Goal: Obtain resource: Obtain resource

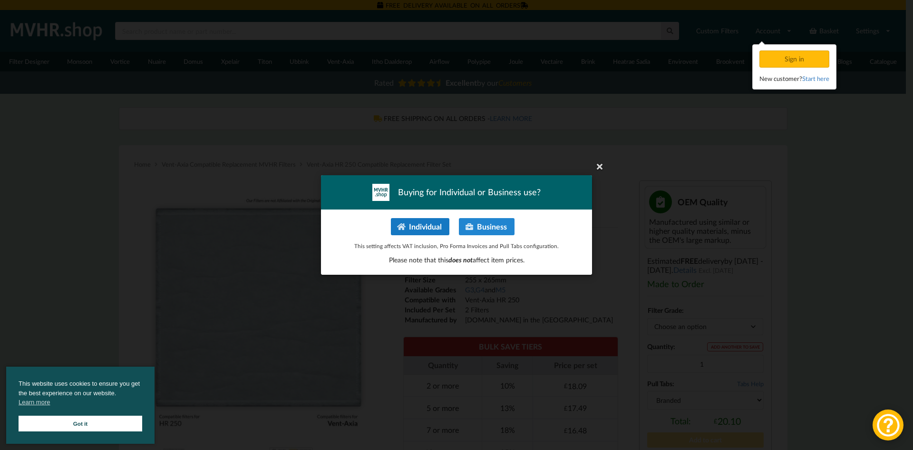
click at [424, 228] on button "Individual" at bounding box center [420, 226] width 59 height 17
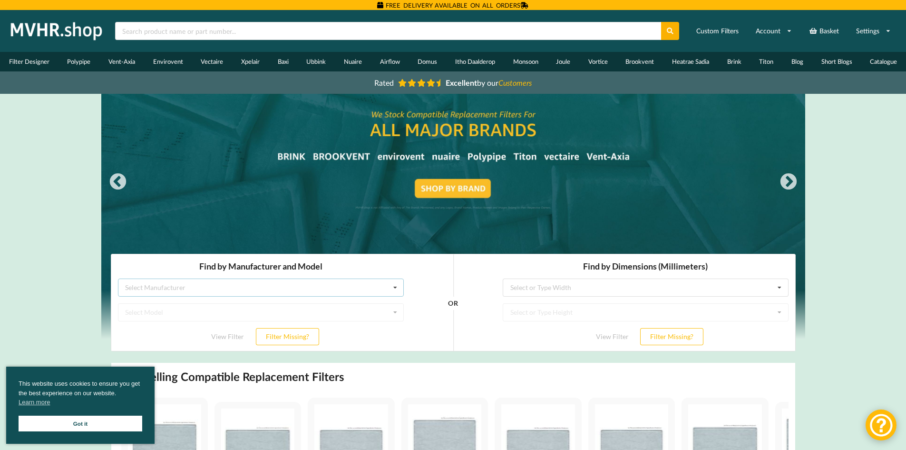
click at [208, 289] on div "Select Manufacturer Airflow Brink Brookvent Domus Envirovent Flakt Heatrae Sadi…" at bounding box center [261, 287] width 286 height 18
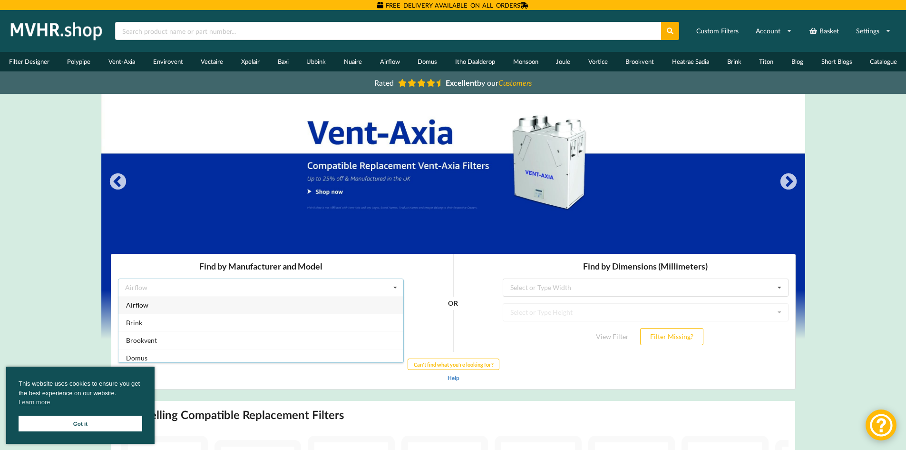
click at [196, 291] on div "Airflow Airflow Brink Brookvent Domus Envirovent Flakt Heatrae Sadia Itho Daald…" at bounding box center [261, 287] width 286 height 18
click at [196, 291] on div "Select Manufacturer Airflow Brink Brookvent Domus Envirovent Flakt Heatrae Sadi…" at bounding box center [261, 287] width 286 height 18
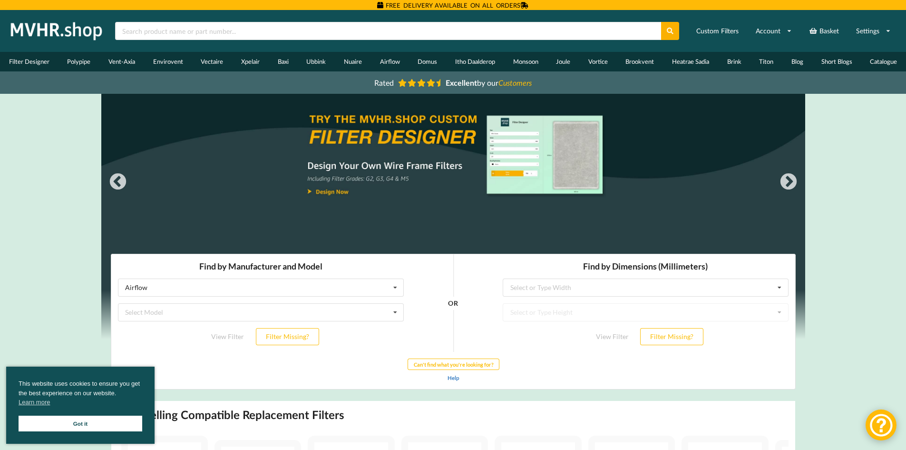
click at [58, 428] on link "Got it" at bounding box center [81, 423] width 124 height 16
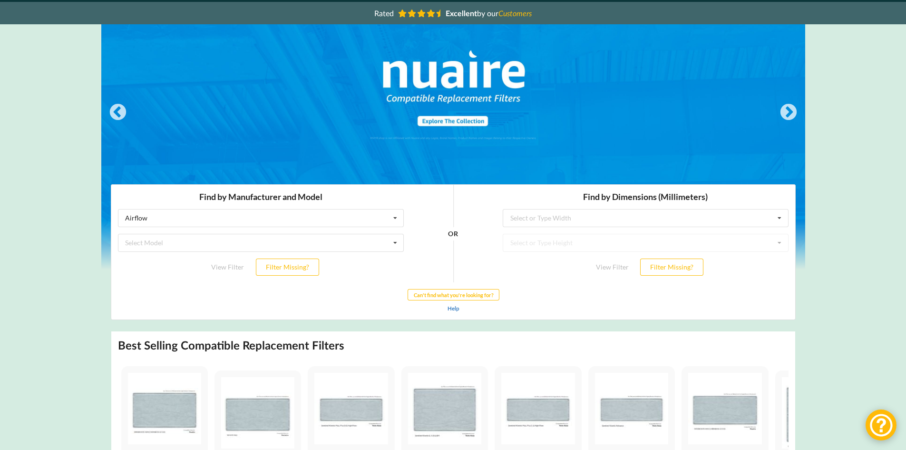
scroll to position [77, 0]
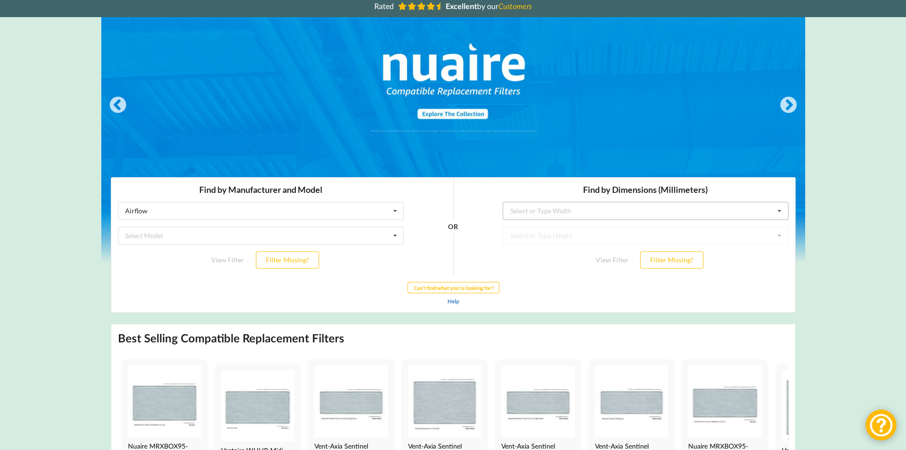
click at [776, 212] on icon at bounding box center [779, 211] width 14 height 18
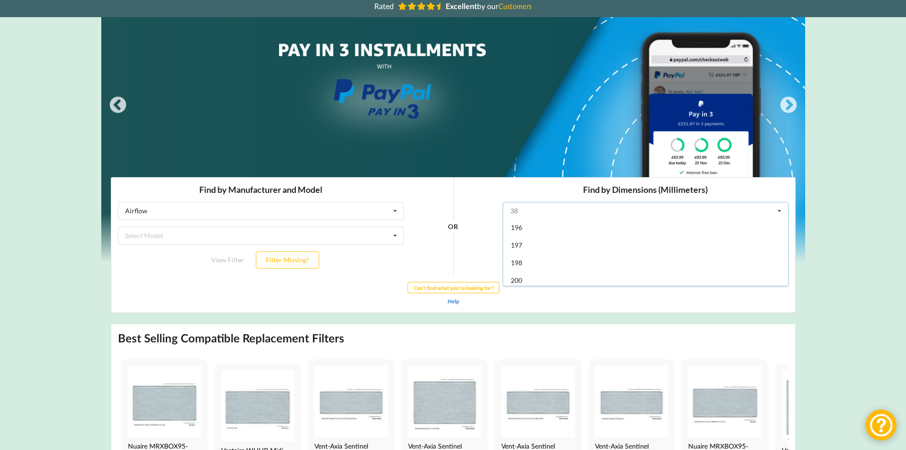
scroll to position [532, 0]
click at [615, 243] on div "200" at bounding box center [645, 242] width 285 height 18
click at [669, 243] on input "text" at bounding box center [645, 235] width 285 height 17
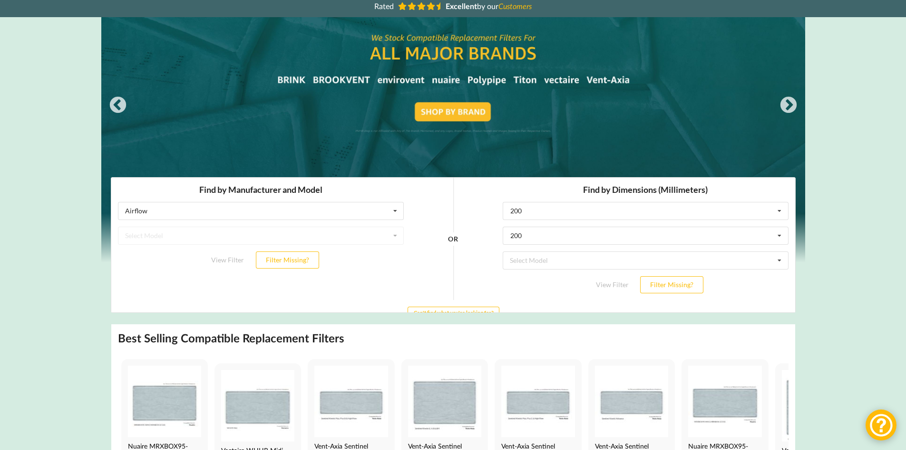
click at [742, 292] on div "Find by Manufacturer and Model Airflow Airflow Brink Brookvent Domus Envirovent…" at bounding box center [453, 256] width 684 height 159
click at [781, 236] on icon at bounding box center [779, 236] width 14 height 18
click at [782, 214] on icon at bounding box center [779, 211] width 14 height 18
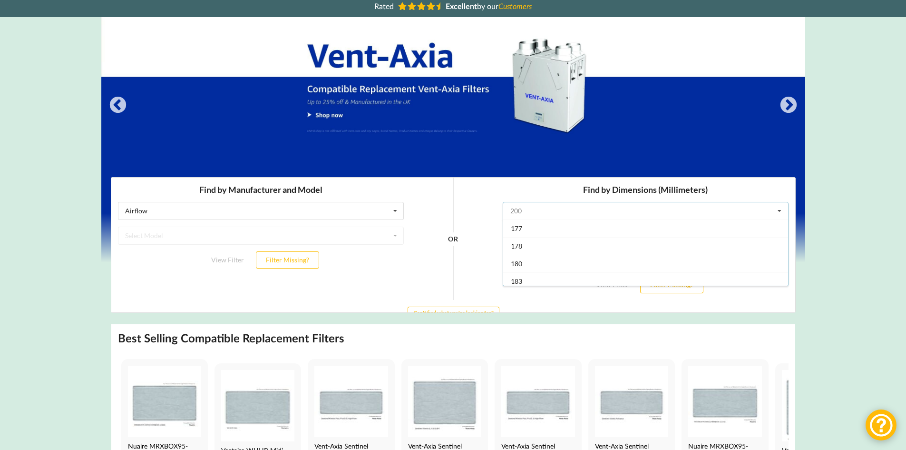
scroll to position [243, 0]
click at [711, 264] on div "180" at bounding box center [645, 267] width 285 height 18
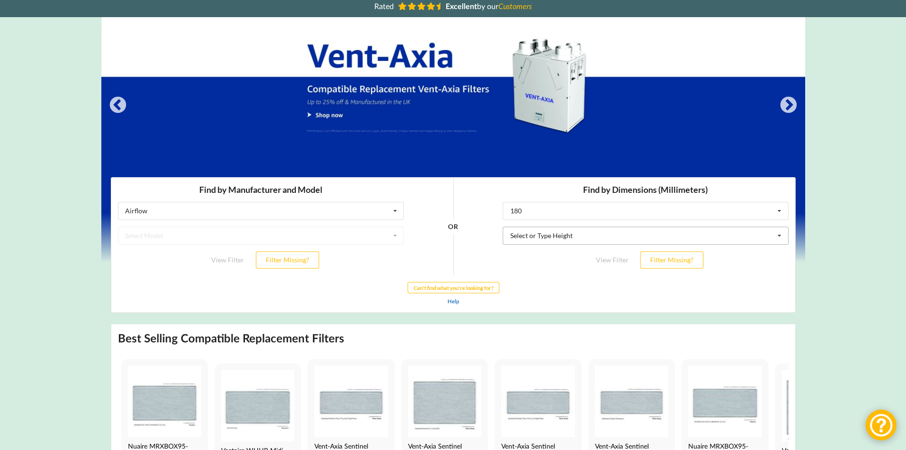
click at [764, 241] on input "text" at bounding box center [645, 235] width 285 height 17
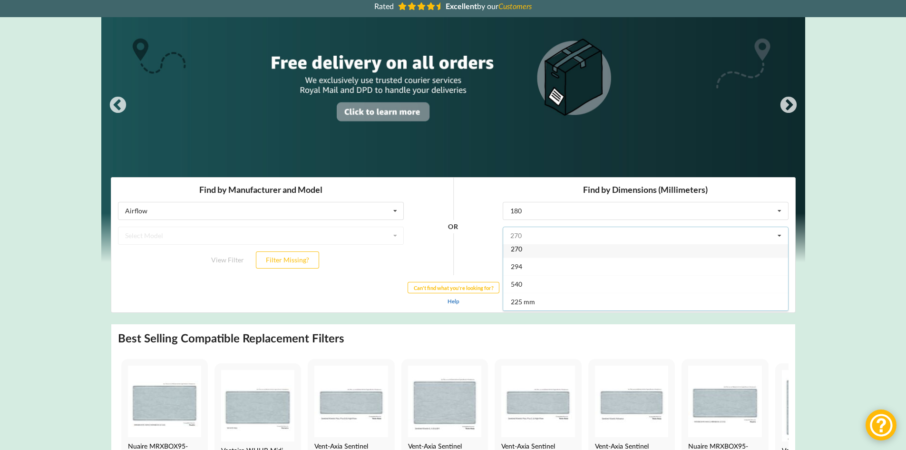
scroll to position [0, 0]
click at [570, 210] on input "text" at bounding box center [645, 210] width 285 height 17
click at [473, 272] on div "OR" at bounding box center [453, 238] width 86 height 122
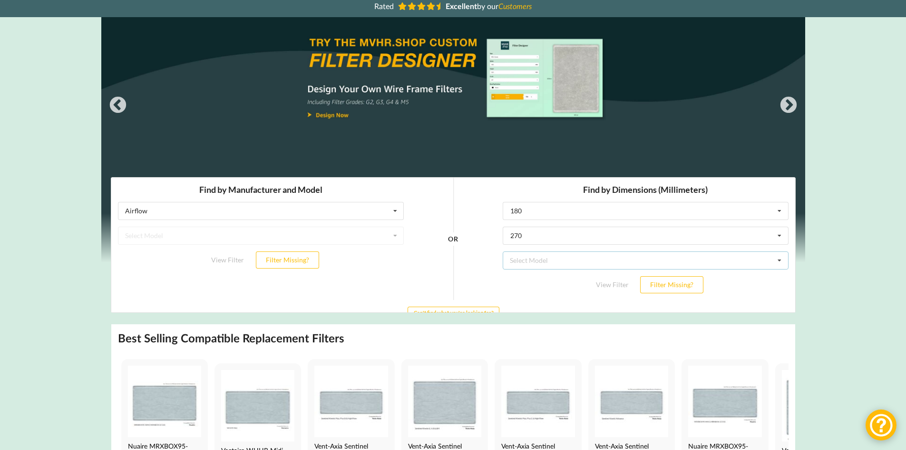
click at [529, 266] on div "Select Model Titon HRV Q Plus 1 Titon HRV Q Plus 1.25 Titon HRV Q Plus 1.35" at bounding box center [645, 260] width 286 height 18
click at [467, 262] on div "OR" at bounding box center [453, 238] width 86 height 122
drag, startPoint x: 531, startPoint y: 232, endPoint x: 445, endPoint y: 239, distance: 86.4
click at [445, 239] on div "Find by Manufacturer and Model Airflow Airflow Brink Brookvent Domus Envirovent…" at bounding box center [453, 256] width 684 height 159
drag, startPoint x: 520, startPoint y: 228, endPoint x: 462, endPoint y: 227, distance: 57.6
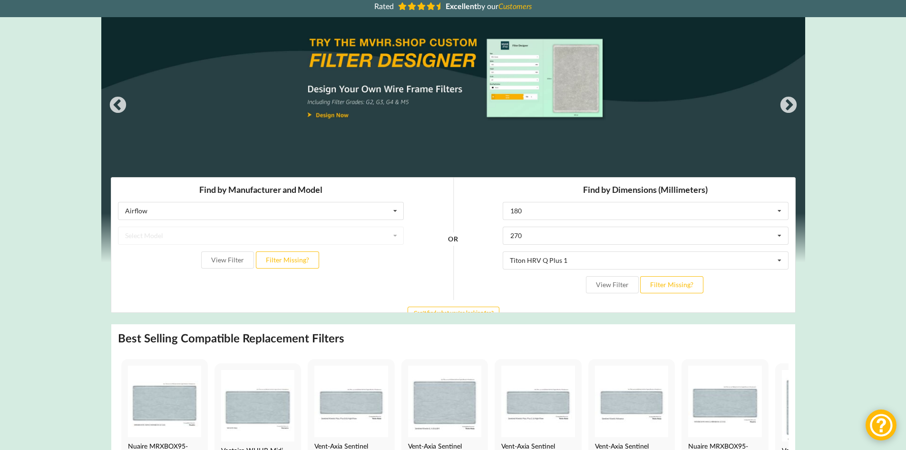
click at [462, 227] on div "Find by Manufacturer and Model Airflow Airflow Brink Brookvent Domus Envirovent…" at bounding box center [453, 256] width 684 height 159
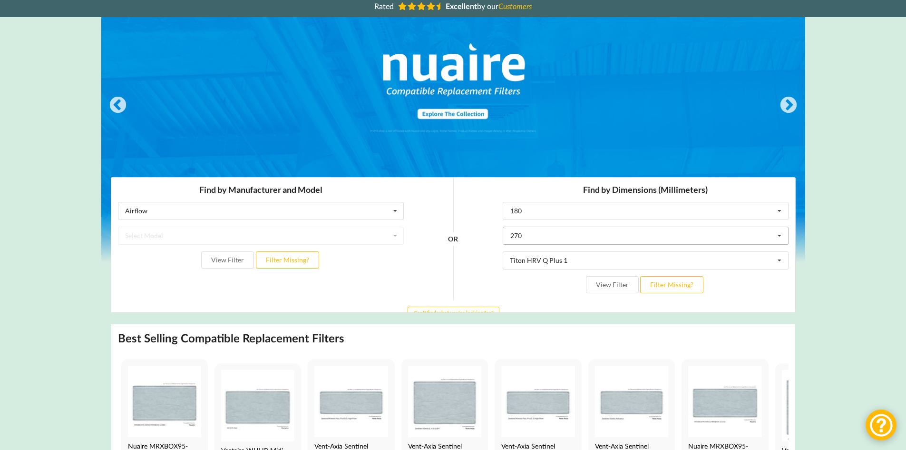
click at [785, 236] on icon at bounding box center [779, 236] width 14 height 18
click at [471, 286] on div "OR" at bounding box center [453, 238] width 86 height 122
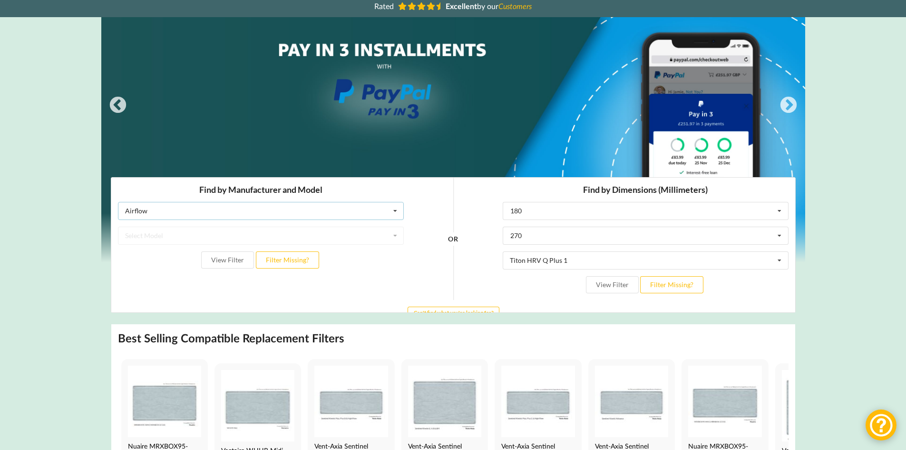
click at [226, 210] on div "Airflow Airflow Brink Brookvent Domus Envirovent Flakt Heatrae Sadia Itho Daald…" at bounding box center [261, 211] width 286 height 18
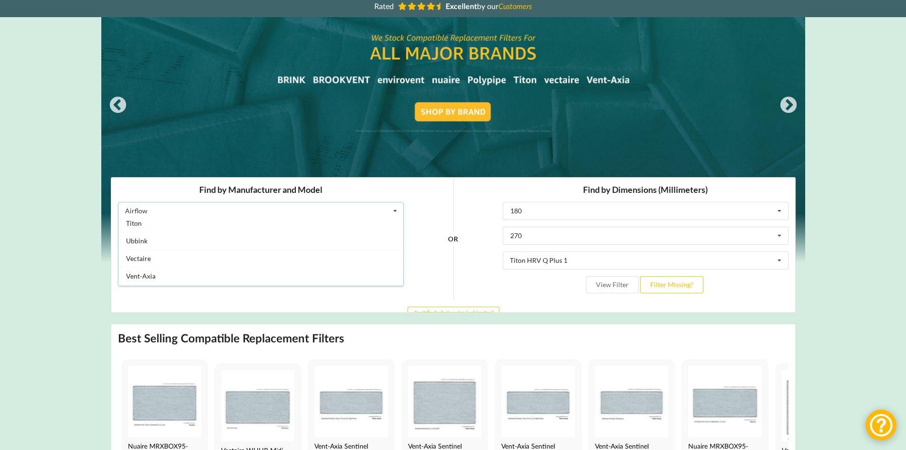
scroll to position [244, 0]
click at [335, 253] on div "Vent-Axia" at bounding box center [260, 249] width 285 height 18
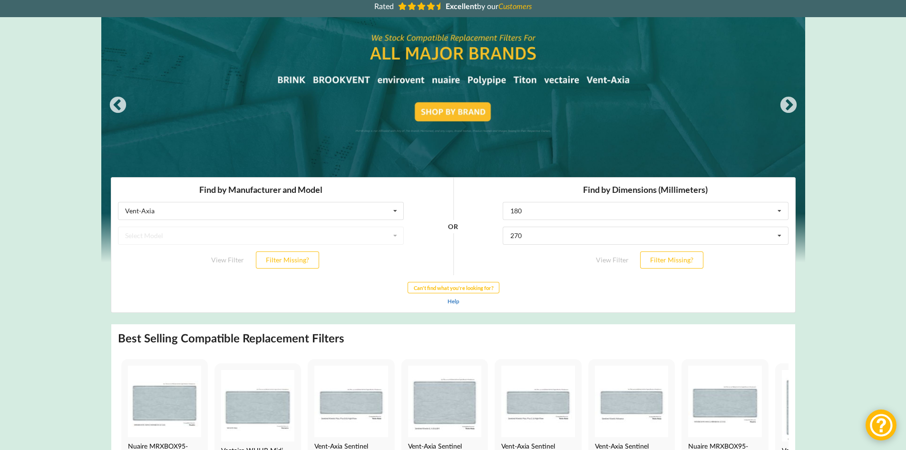
click at [395, 233] on div "Select Model" at bounding box center [261, 235] width 286 height 18
click at [347, 270] on div "Find by Manufacturer and Model Vent-Axia Airflow Brink Brookvent Domus Envirove…" at bounding box center [260, 226] width 299 height 98
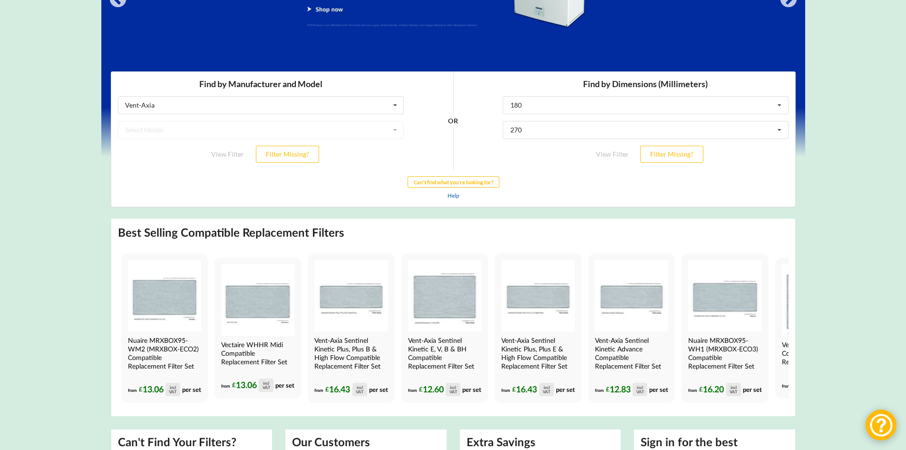
scroll to position [197, 0]
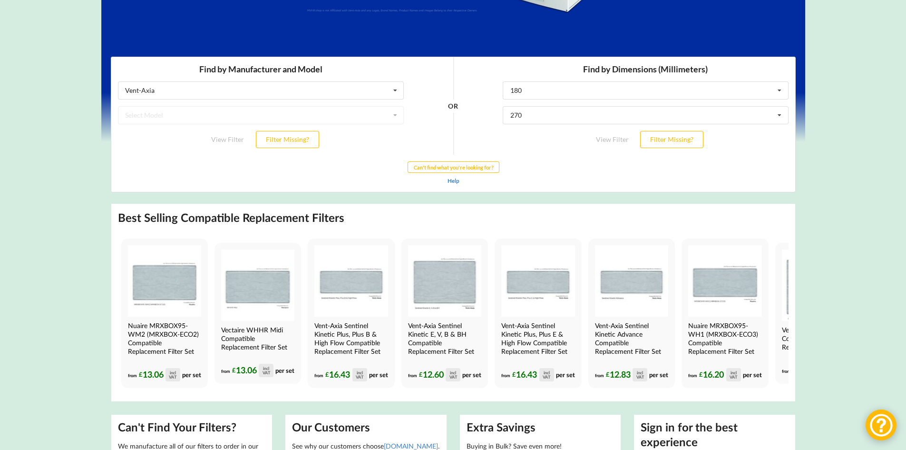
click at [395, 112] on div "Select Model" at bounding box center [261, 115] width 286 height 18
click at [684, 95] on input "text" at bounding box center [645, 90] width 285 height 17
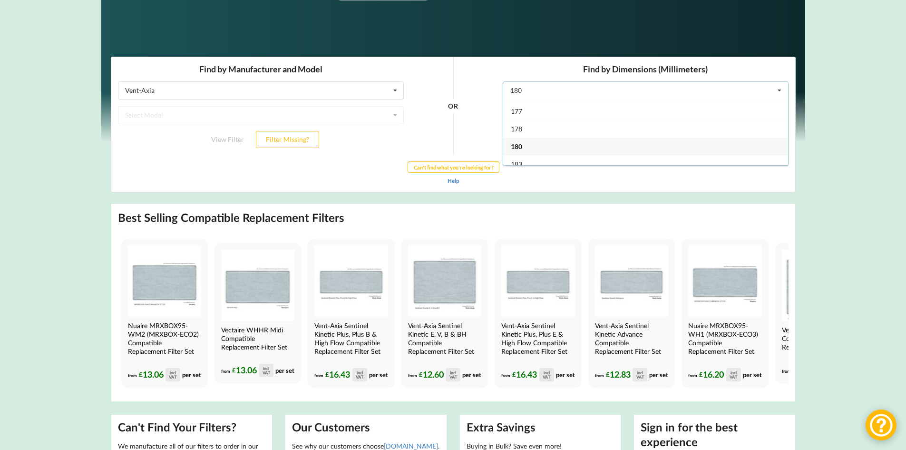
click at [432, 124] on div "OR" at bounding box center [453, 106] width 86 height 98
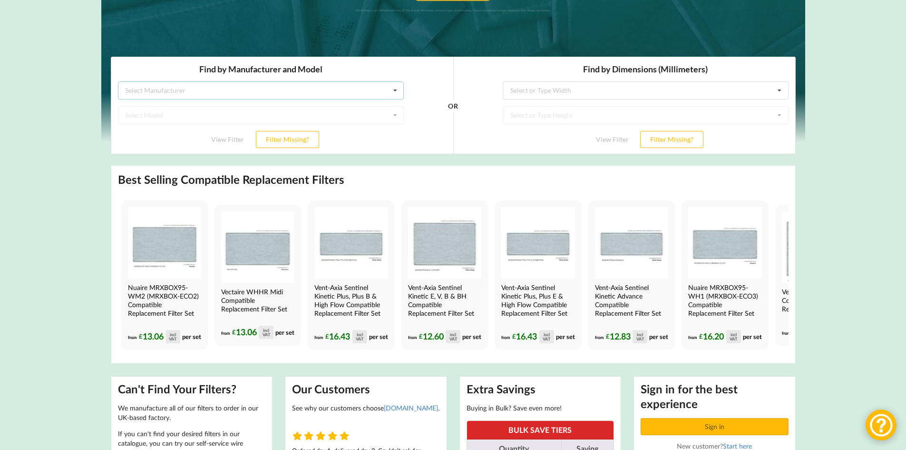
click at [398, 91] on icon at bounding box center [395, 91] width 14 height 18
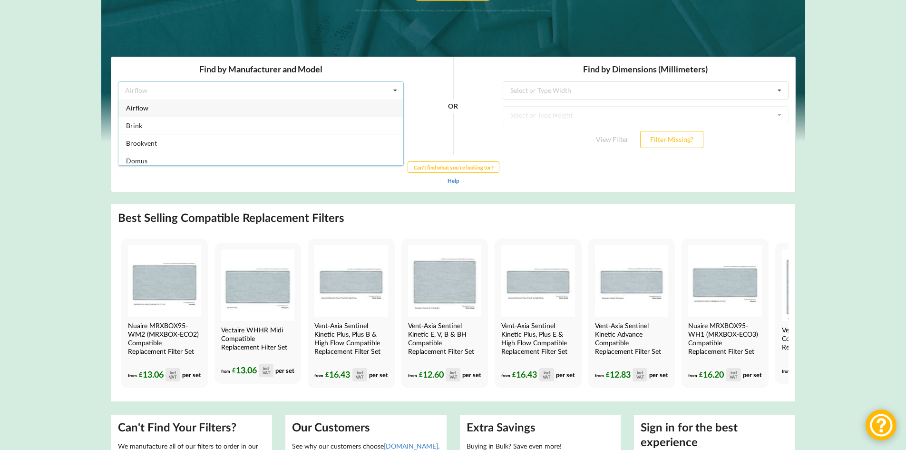
click at [277, 91] on div "Airflow Airflow Brink Brookvent Domus Envirovent Flakt Heatrae Sadia Itho Daald…" at bounding box center [261, 90] width 286 height 18
click at [277, 91] on div "Select Manufacturer Airflow Brink Brookvent Domus Envirovent Flakt Heatrae Sadi…" at bounding box center [261, 90] width 286 height 18
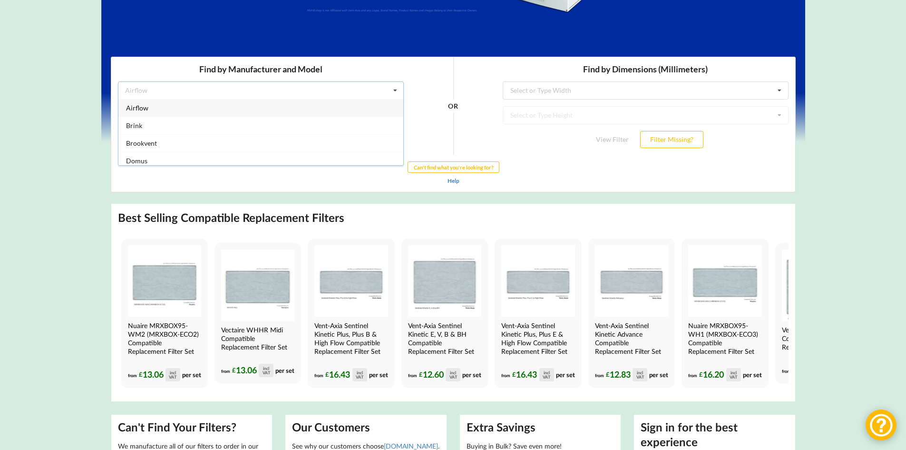
click at [188, 88] on div "Airflow Airflow Brink Brookvent Domus Envirovent Flakt Heatrae Sadia Itho Daald…" at bounding box center [261, 90] width 286 height 18
click at [187, 92] on div "Select Manufacturer Airflow Brink Brookvent Domus Envirovent Flakt Heatrae Sadi…" at bounding box center [261, 90] width 286 height 18
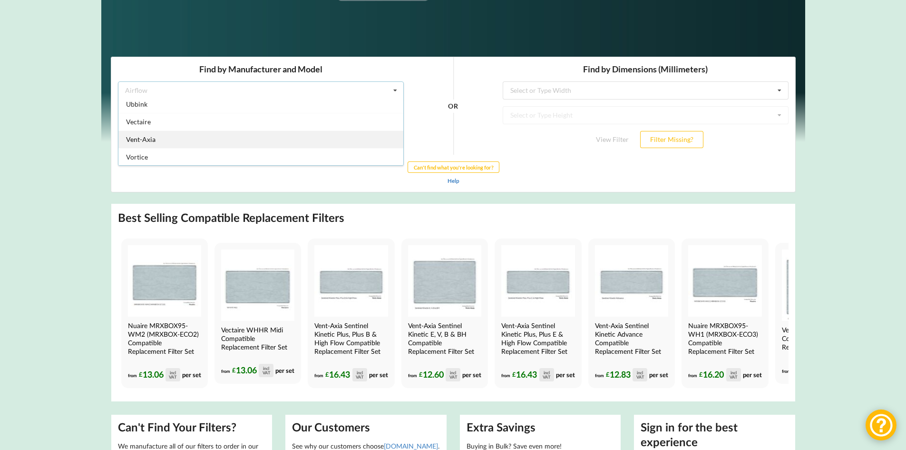
click at [367, 143] on div "Vent-Axia" at bounding box center [260, 139] width 285 height 18
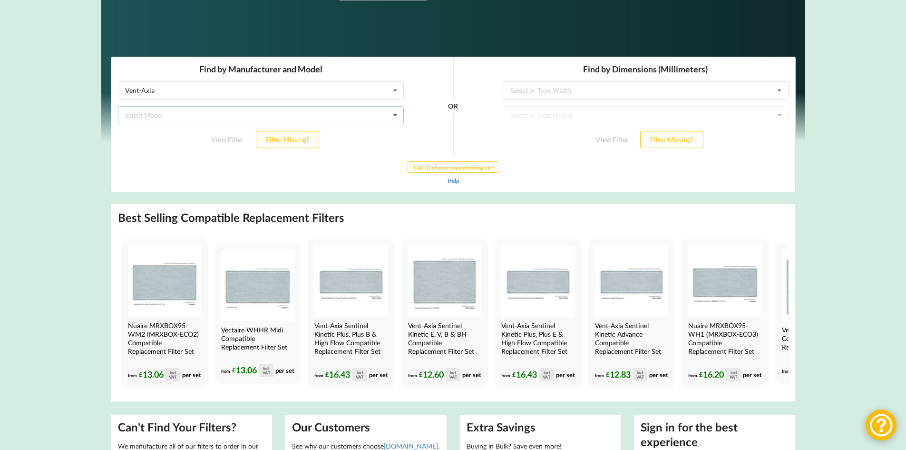
click at [397, 115] on icon at bounding box center [395, 116] width 14 height 18
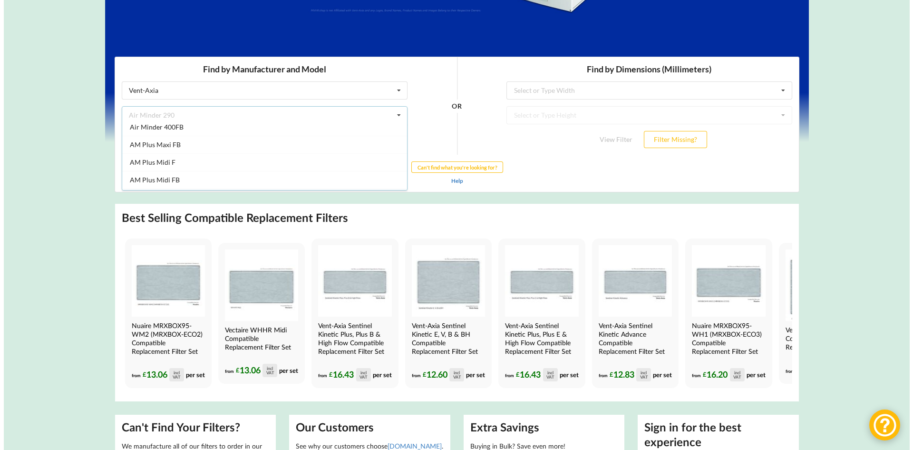
scroll to position [0, 0]
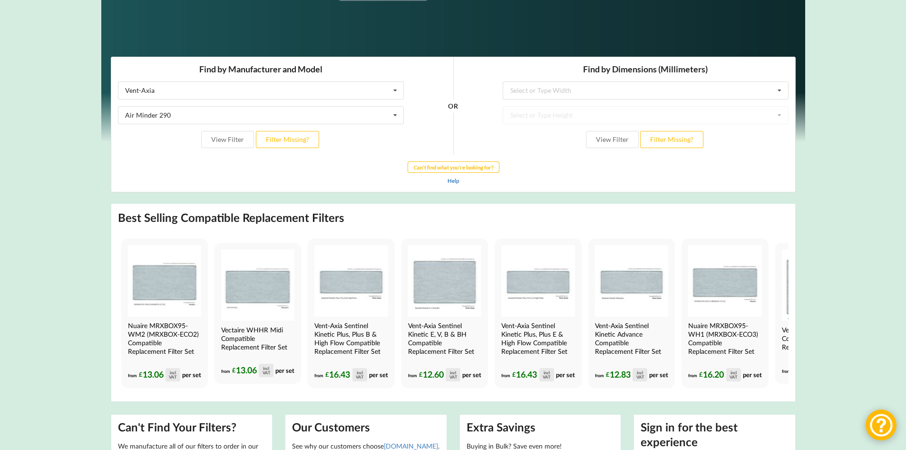
click at [418, 130] on div "OR" at bounding box center [453, 106] width 86 height 98
click at [291, 138] on button "Filter Missing?" at bounding box center [286, 139] width 63 height 17
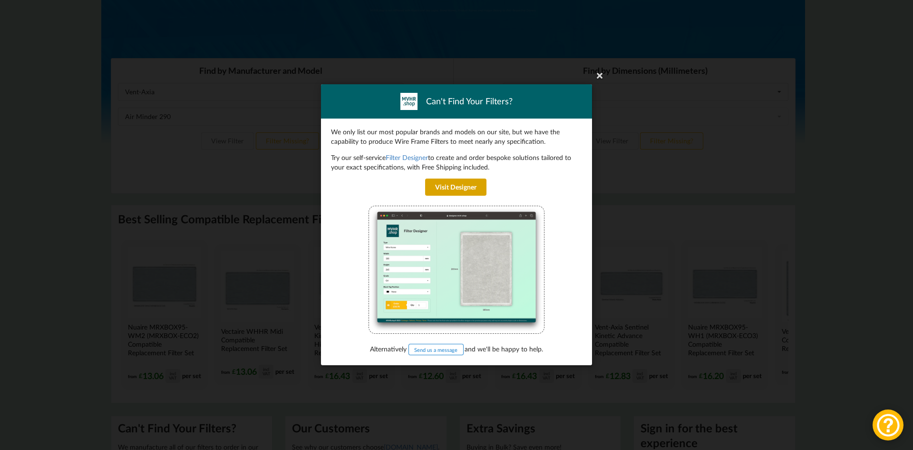
click at [459, 189] on link "Visit Designer" at bounding box center [455, 186] width 61 height 17
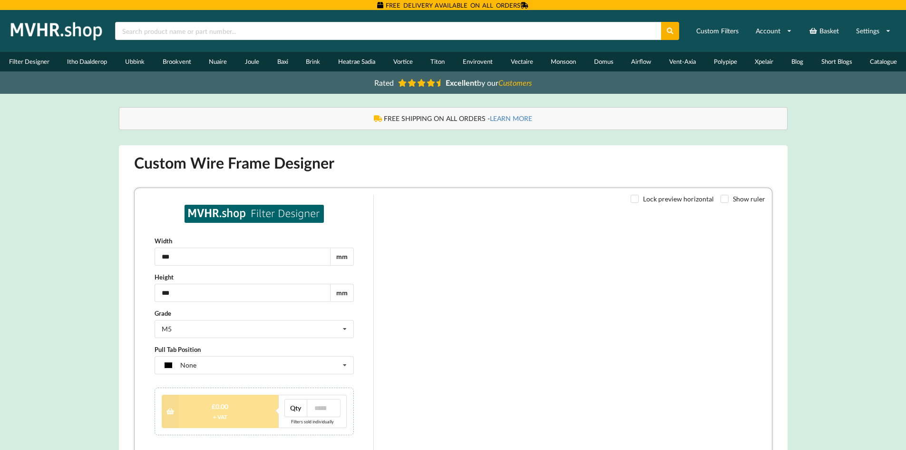
type input "***"
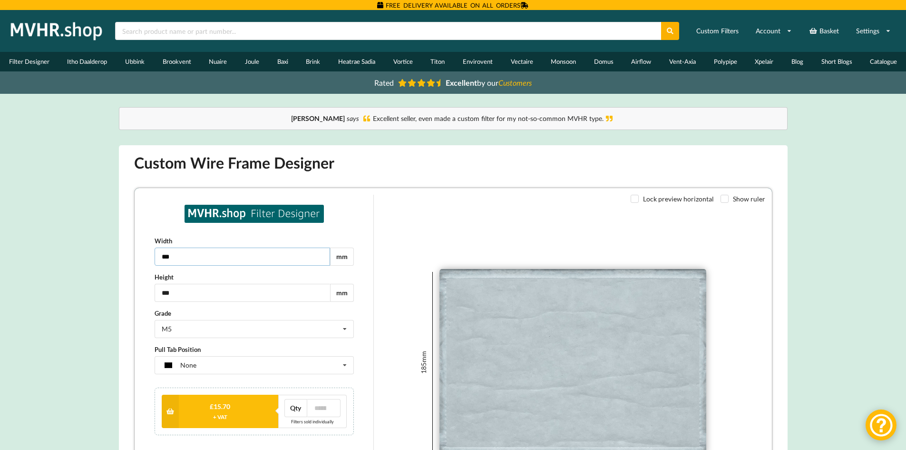
drag, startPoint x: 265, startPoint y: 258, endPoint x: 127, endPoint y: 244, distance: 138.8
click at [134, 244] on html "Width *** mm Height *** mm Grade M5 G2 G3 G4 M5 Pull Tab Position None None Tag…" at bounding box center [453, 368] width 638 height 362
type input "***"
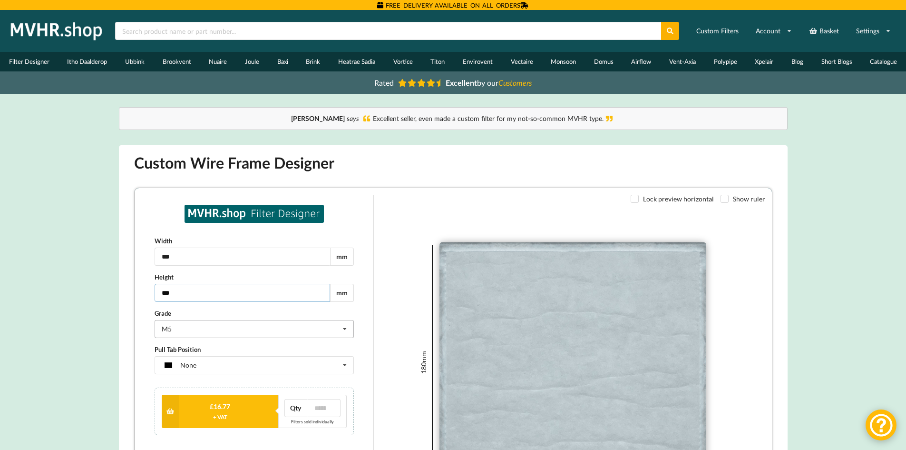
type input "***"
click at [344, 326] on icon at bounding box center [344, 329] width 14 height 18
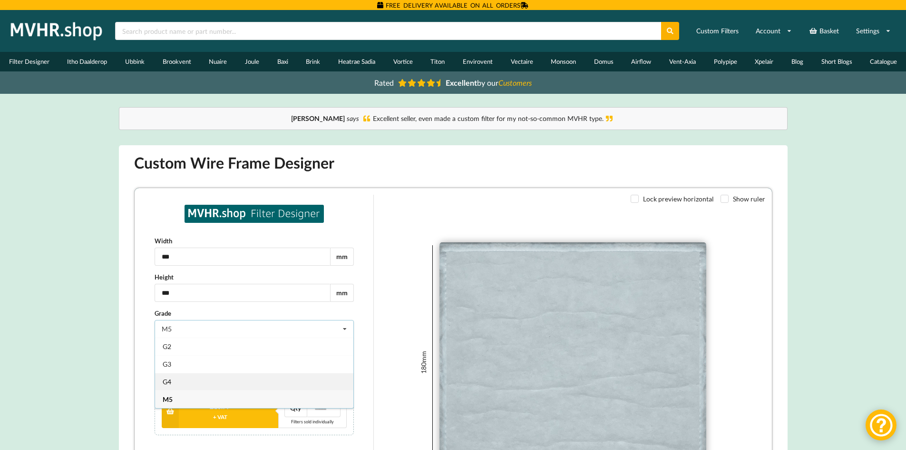
click at [317, 385] on div "G4" at bounding box center [253, 381] width 198 height 18
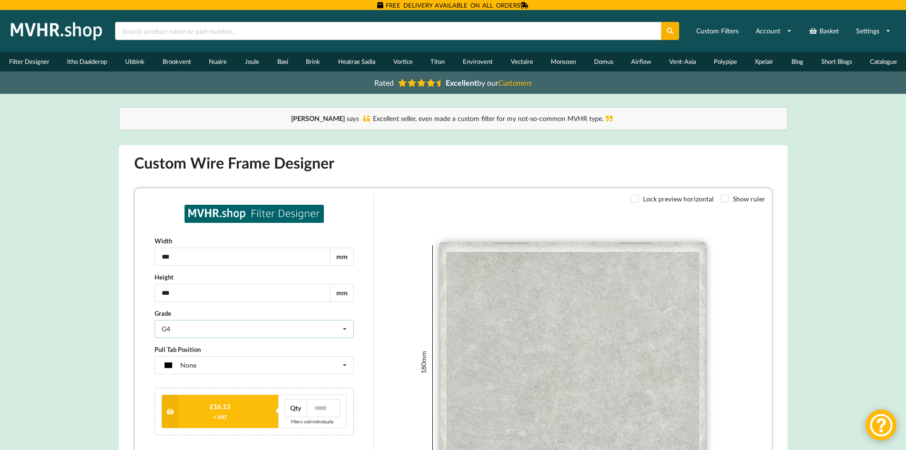
click at [347, 329] on icon at bounding box center [344, 329] width 14 height 18
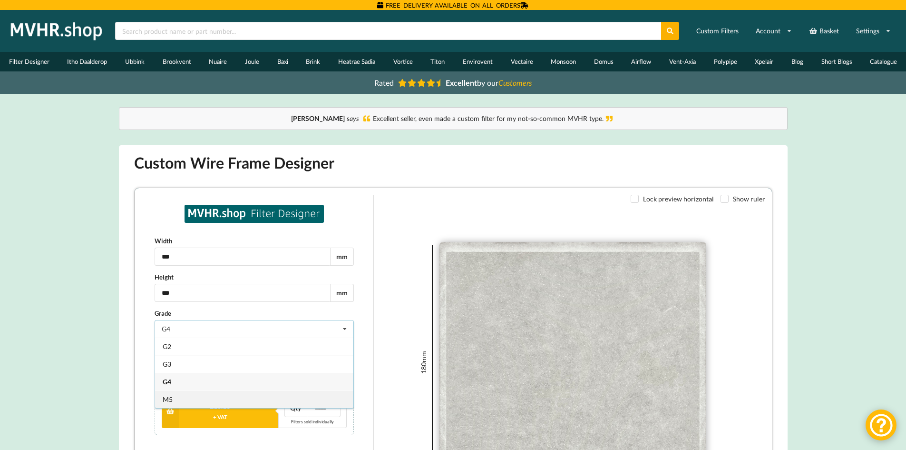
click at [311, 392] on div "M5" at bounding box center [253, 399] width 198 height 18
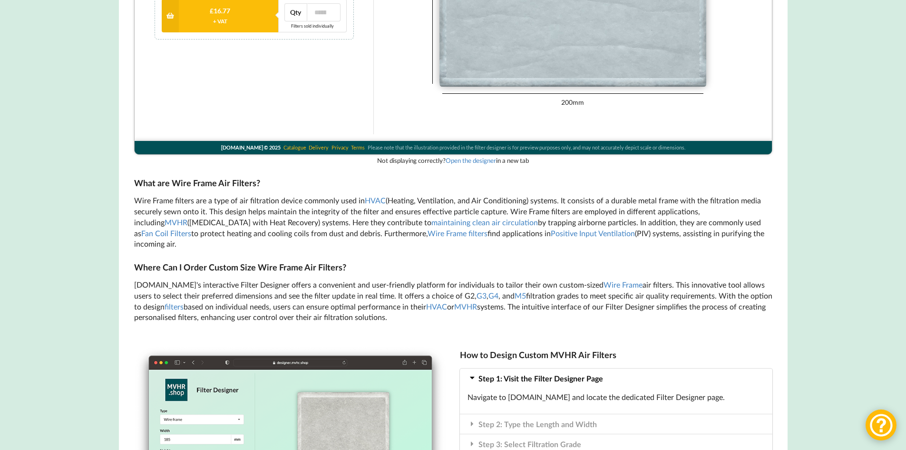
scroll to position [393, 0]
